Goal: Information Seeking & Learning: Check status

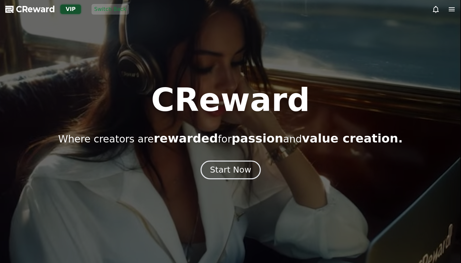
click at [234, 176] on button "Start Now" at bounding box center [230, 170] width 60 height 19
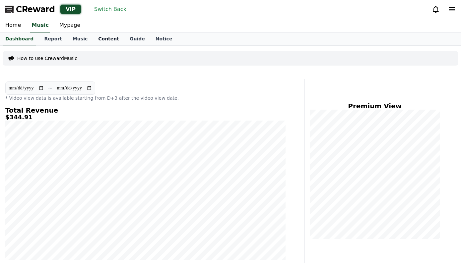
click at [94, 40] on link "Content" at bounding box center [108, 39] width 31 height 13
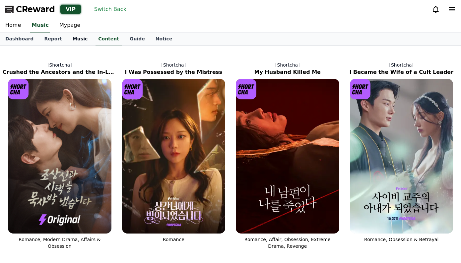
click at [71, 42] on link "Music" at bounding box center [80, 39] width 26 height 13
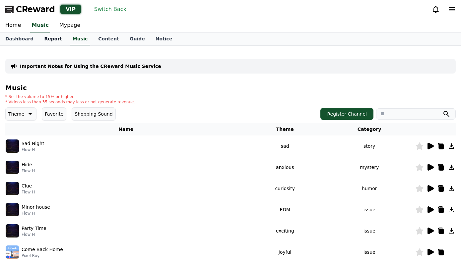
click at [48, 40] on link "Report" at bounding box center [53, 39] width 29 height 13
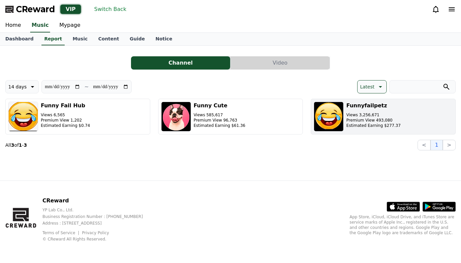
click at [416, 119] on button "Funnyfailpetz Views 3,256,671 Premium View 493,080 Estimated Earning $277.37" at bounding box center [383, 117] width 145 height 36
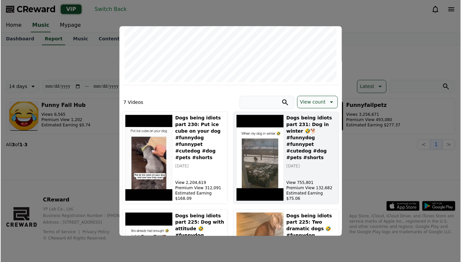
scroll to position [166, 0]
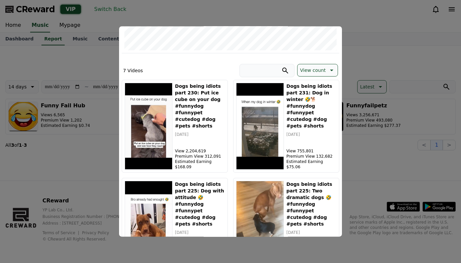
click at [329, 70] on icon "modal" at bounding box center [331, 70] width 8 height 8
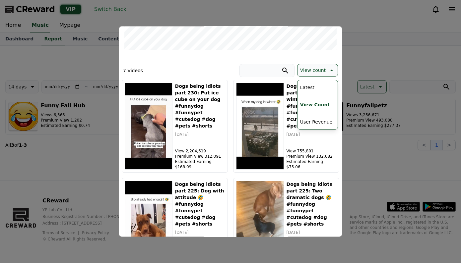
click at [318, 122] on button "User Revenue" at bounding box center [315, 122] width 37 height 15
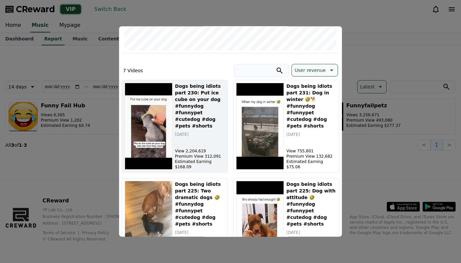
click at [208, 139] on div "Dogs being idiots part 230: Put ice cube on your dog #funnydog #funnypet #cuted…" at bounding box center [200, 126] width 50 height 87
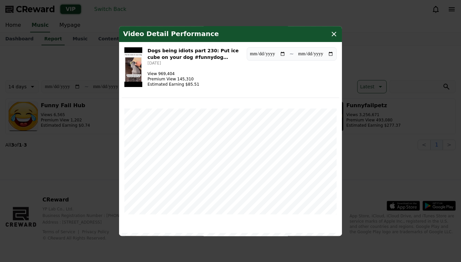
click at [335, 37] on icon "modal" at bounding box center [334, 34] width 8 height 8
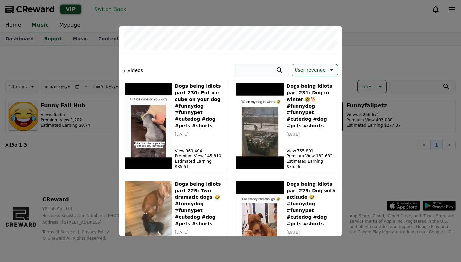
click at [113, 11] on button "close modal" at bounding box center [230, 131] width 461 height 262
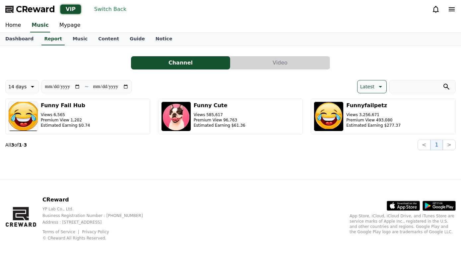
click at [107, 9] on button "Switch Back" at bounding box center [109, 9] width 37 height 11
